Goal: Information Seeking & Learning: Learn about a topic

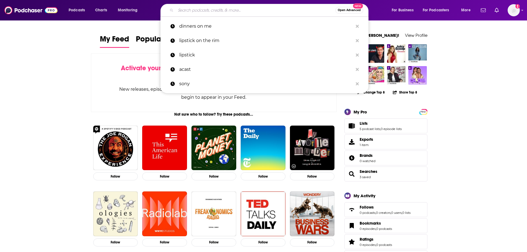
click at [197, 9] on input "Search podcasts, credits, & more..." at bounding box center [256, 10] width 160 height 9
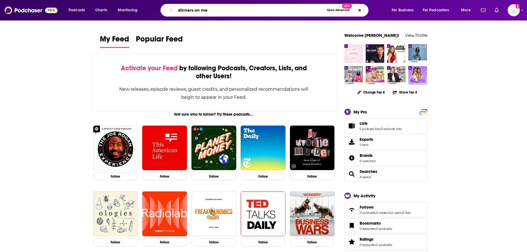
type input "dinners on me"
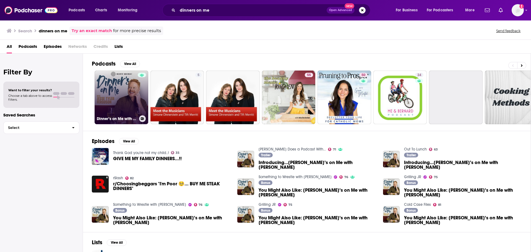
click at [122, 93] on link "Dinner’s on Me with [PERSON_NAME]" at bounding box center [122, 98] width 54 height 54
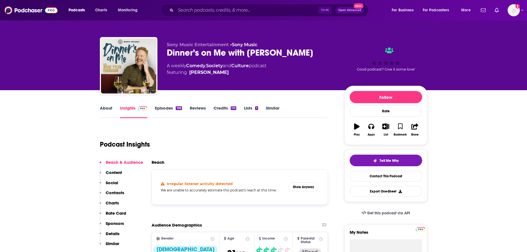
click at [102, 106] on link "About" at bounding box center [106, 111] width 12 height 13
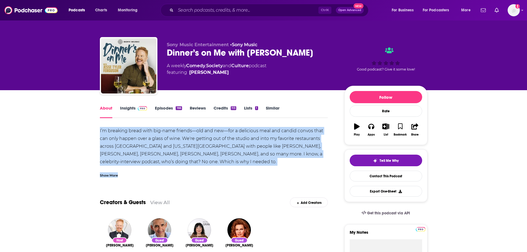
drag, startPoint x: 107, startPoint y: 131, endPoint x: 189, endPoint y: 167, distance: 89.3
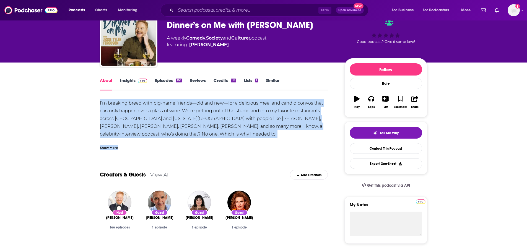
scroll to position [55, 0]
